Goal: Task Accomplishment & Management: Manage account settings

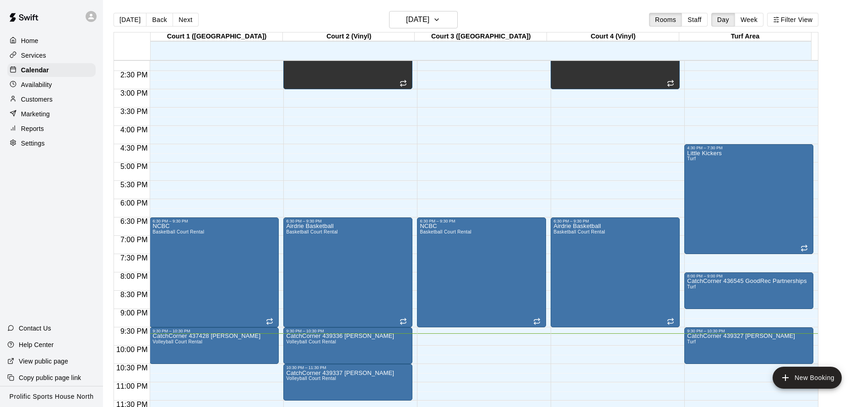
scroll to position [522, 0]
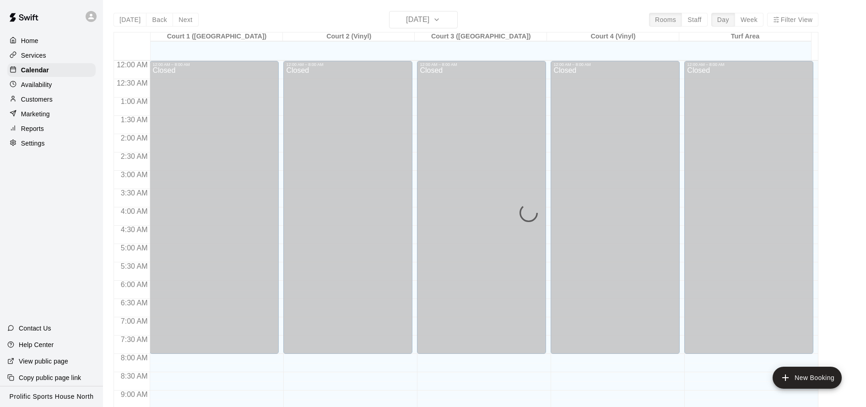
scroll to position [495, 0]
